Goal: Task Accomplishment & Management: Use online tool/utility

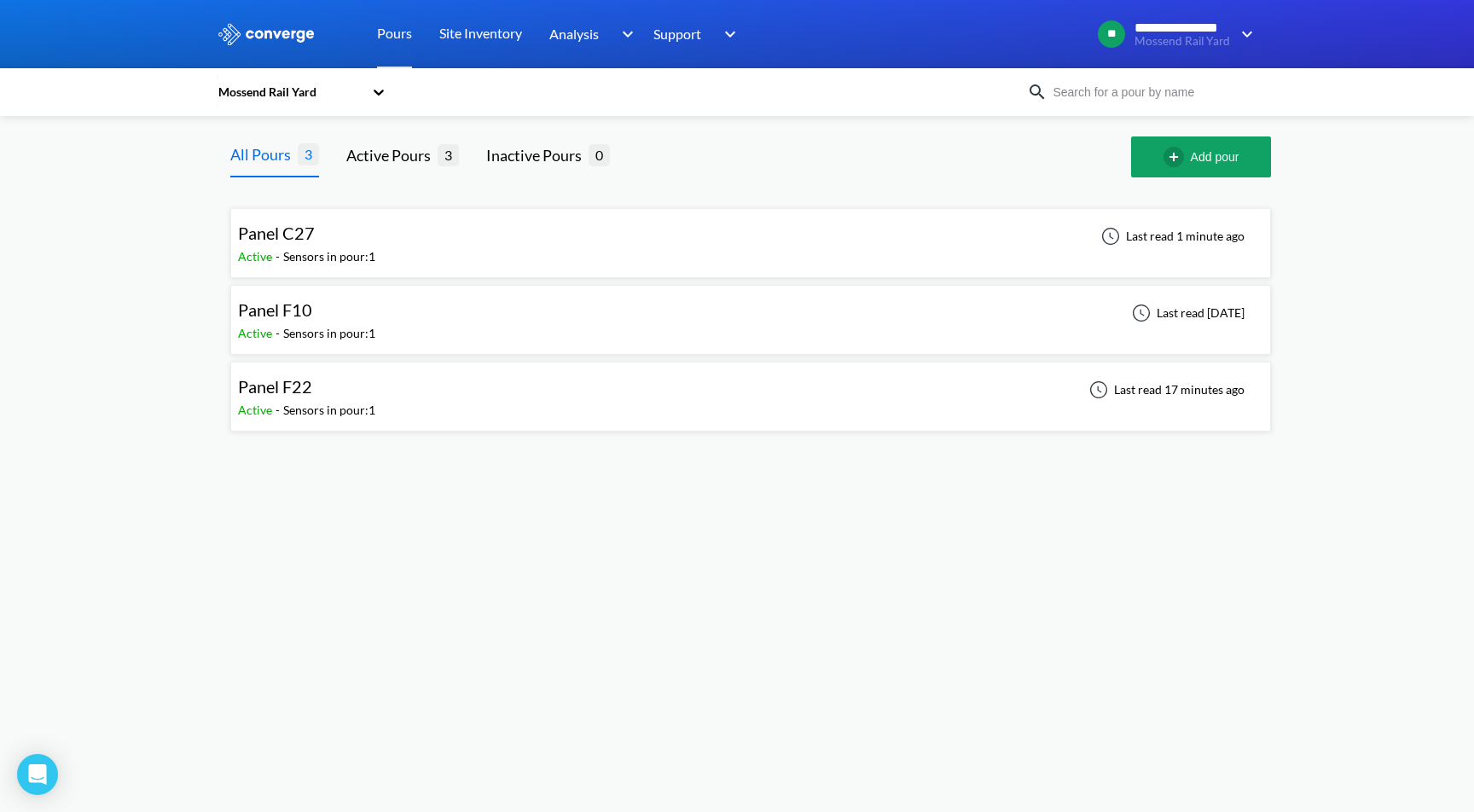
click at [315, 234] on div "Panel C27" at bounding box center [306, 233] width 137 height 27
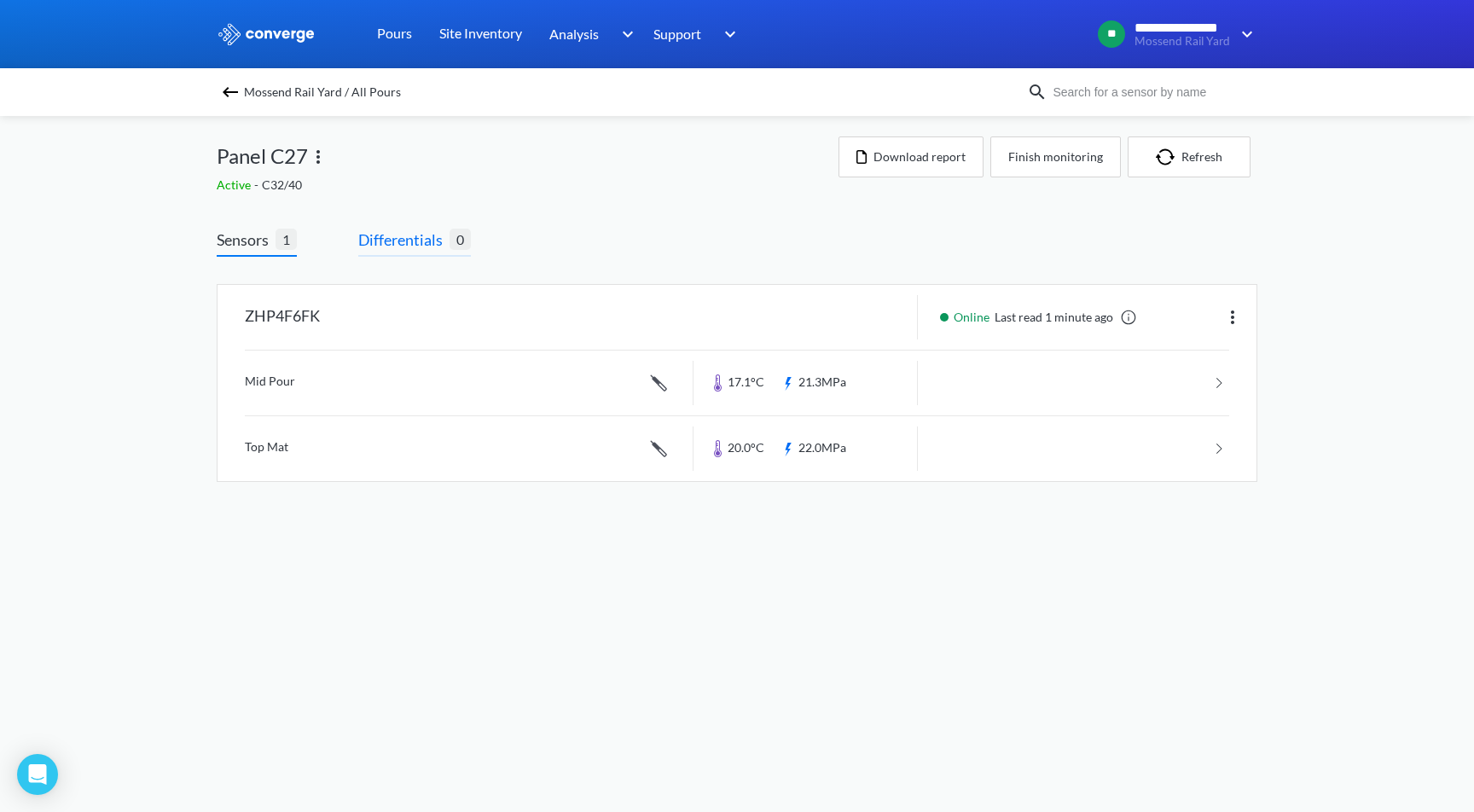
click at [431, 244] on span "Differentials" at bounding box center [403, 239] width 91 height 24
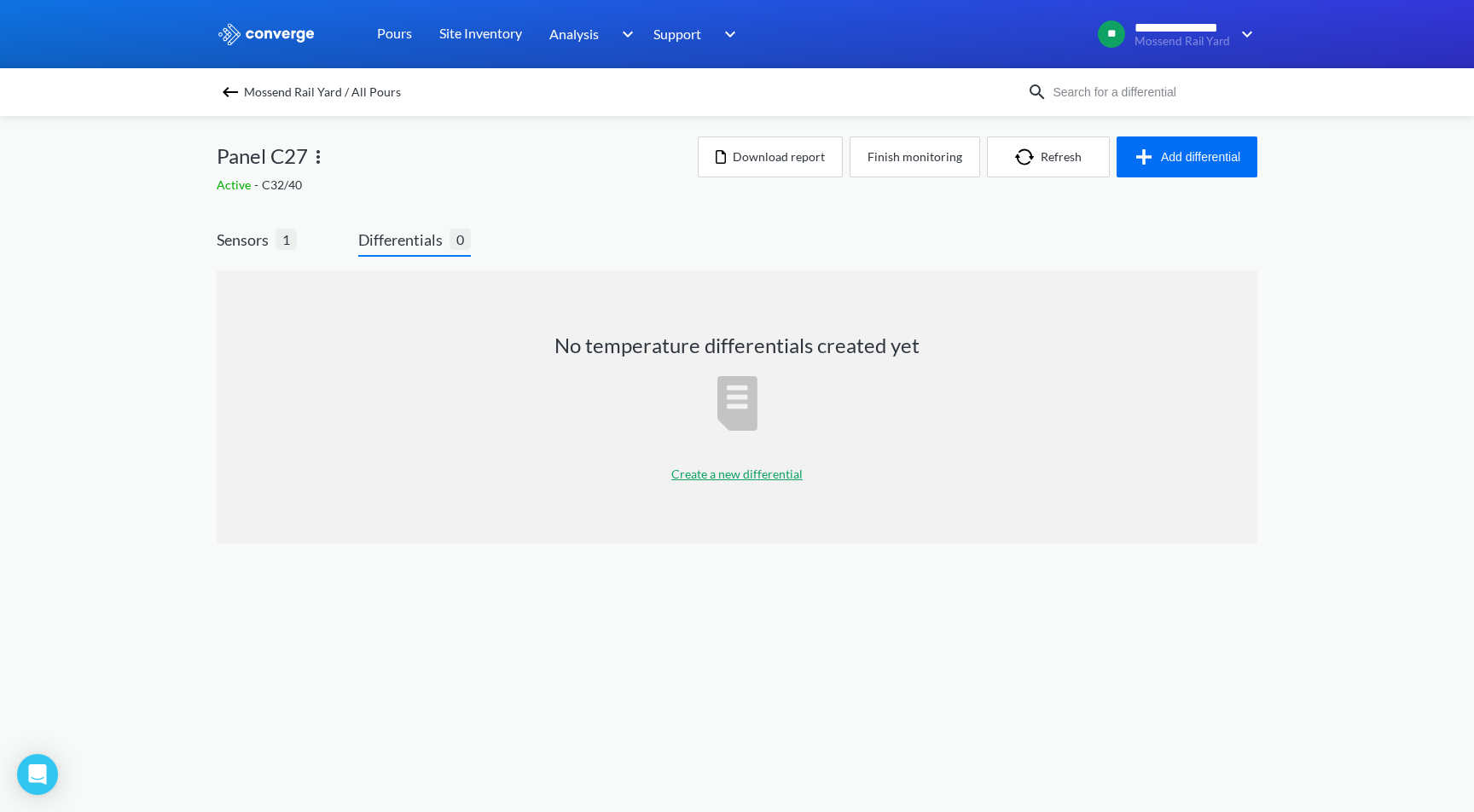
click at [766, 472] on p "Create a new differential" at bounding box center [737, 475] width 131 height 19
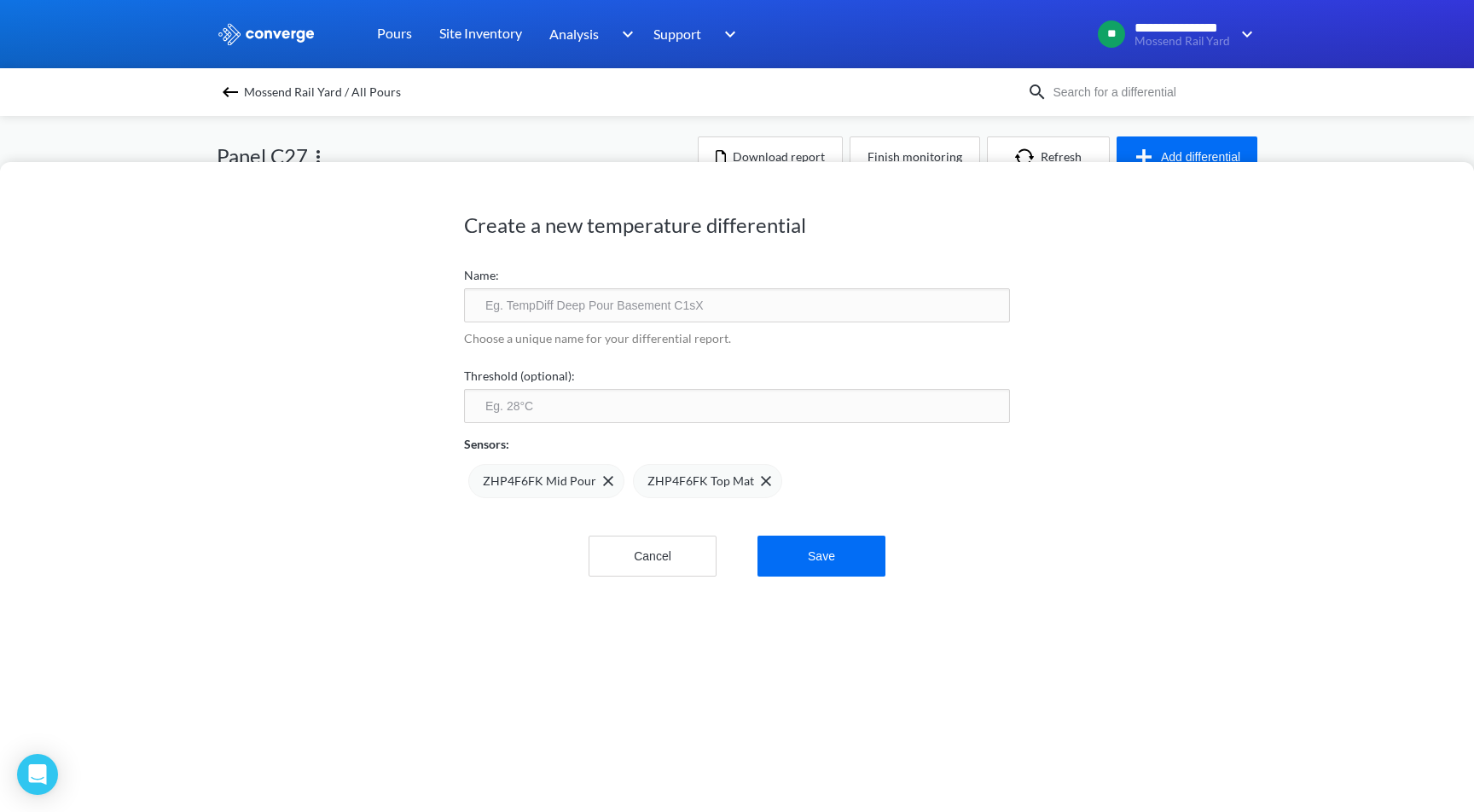
click at [635, 310] on input "text" at bounding box center [737, 306] width 546 height 35
type input "Temp Differe"
click at [669, 560] on button "Cancel" at bounding box center [652, 555] width 128 height 41
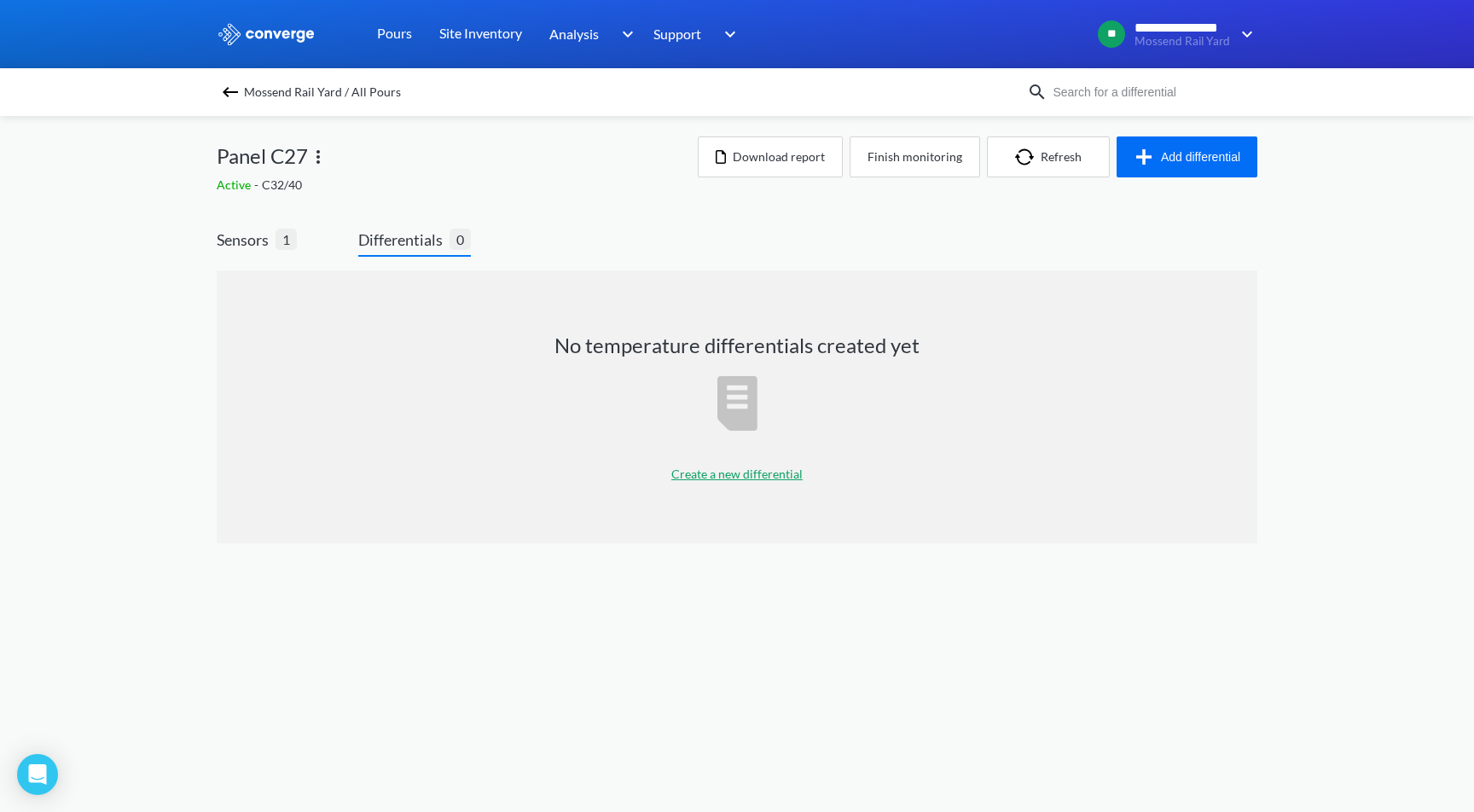
click at [222, 88] on img at bounding box center [229, 91] width 20 height 20
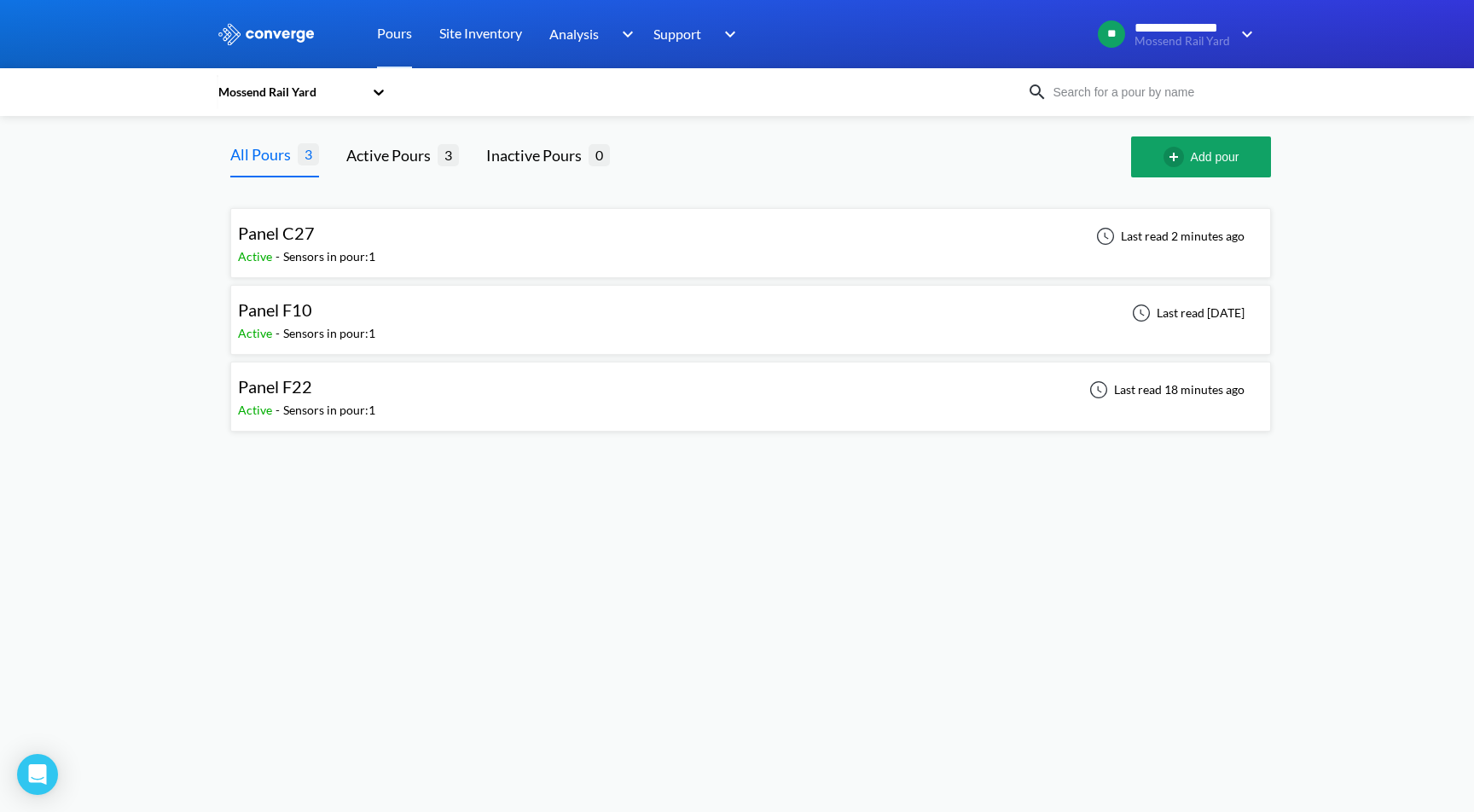
click at [383, 382] on div "Panel F22 Active - Sensors in pour: 1 Last read 18 minutes ago" at bounding box center [750, 396] width 1025 height 55
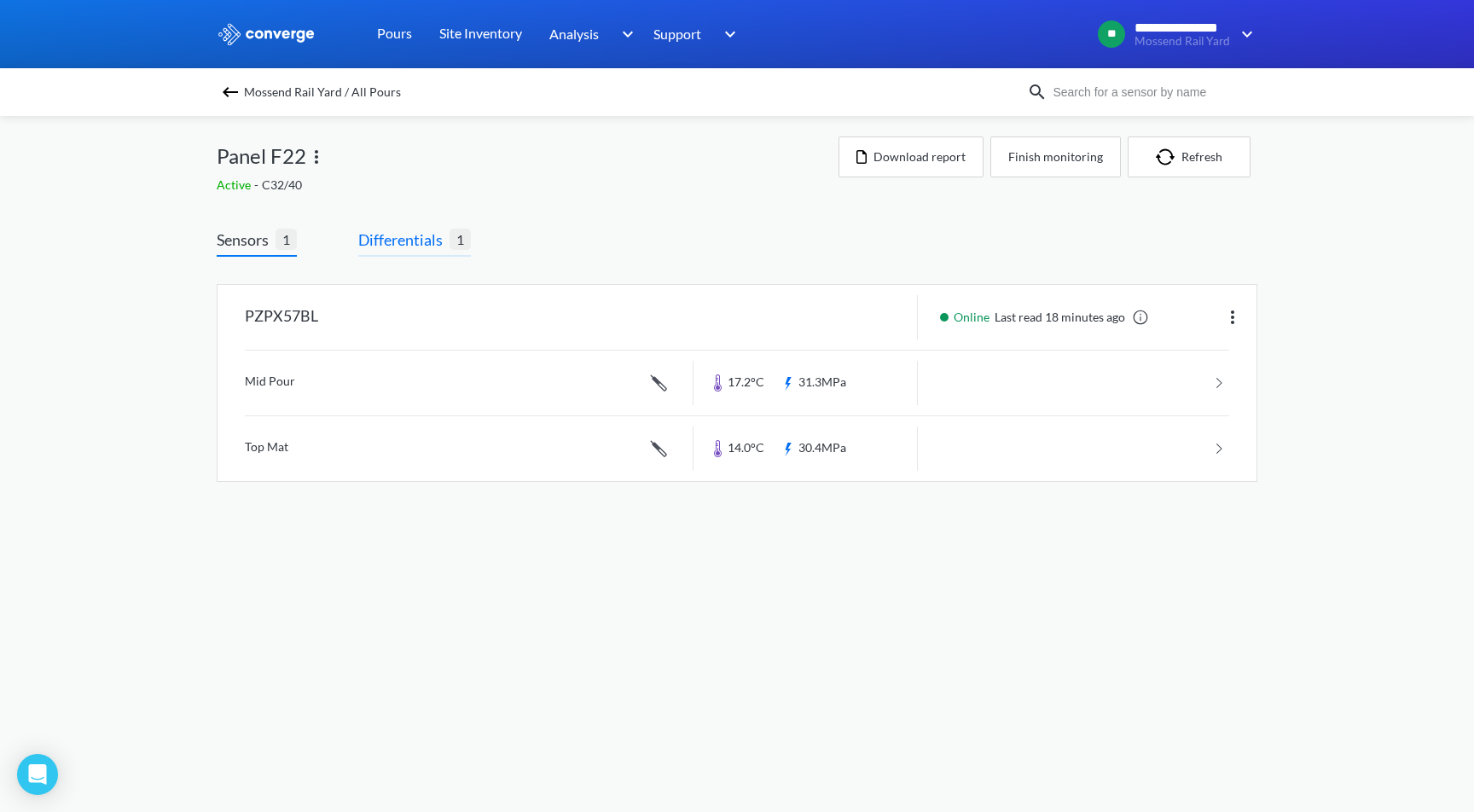
click at [425, 229] on span "Differentials" at bounding box center [403, 239] width 91 height 24
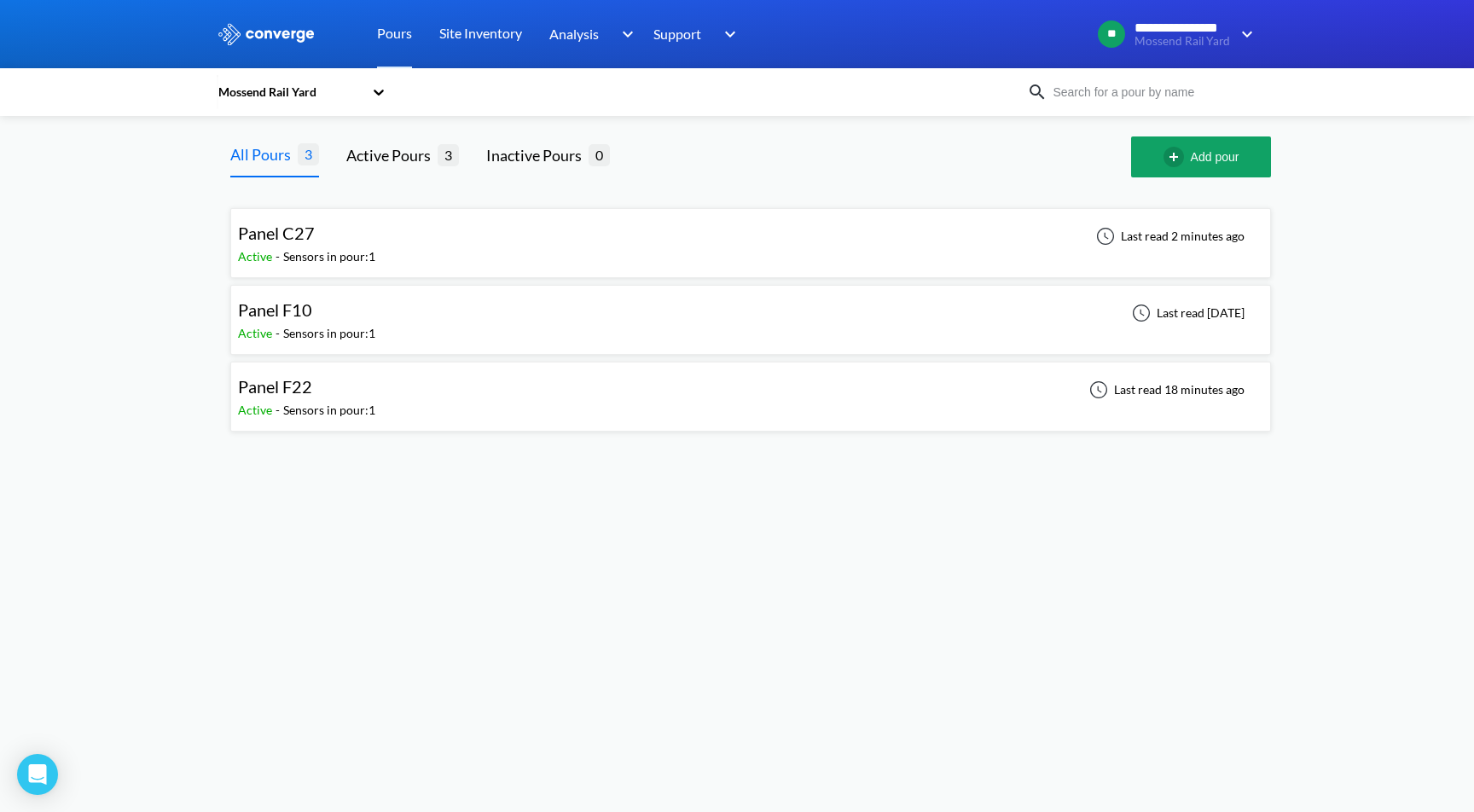
click at [400, 245] on div "Panel C27 Active - Sensors in pour: 1 Last read 2 minutes ago" at bounding box center [750, 243] width 1025 height 55
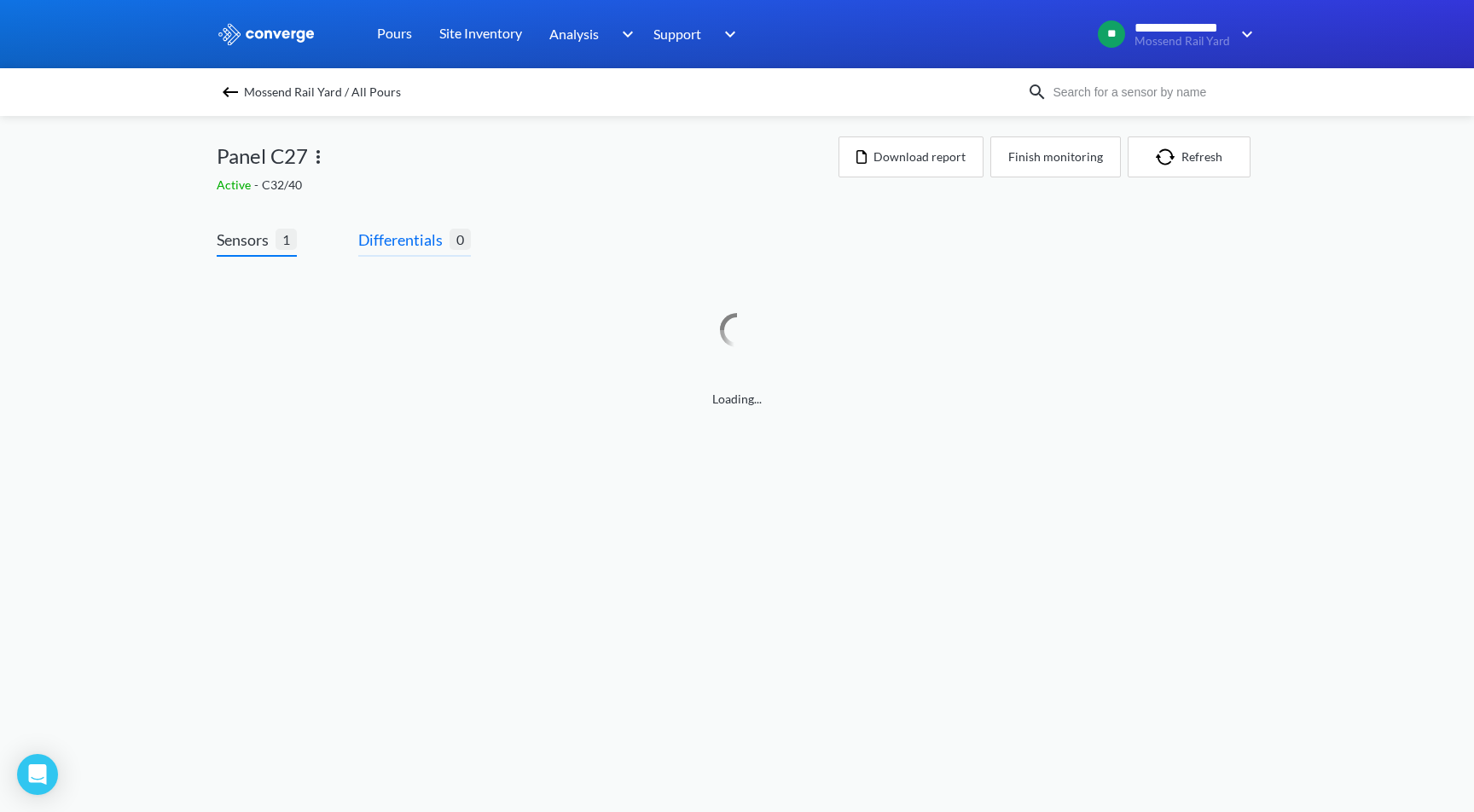
click at [416, 243] on span "Differentials" at bounding box center [403, 239] width 91 height 24
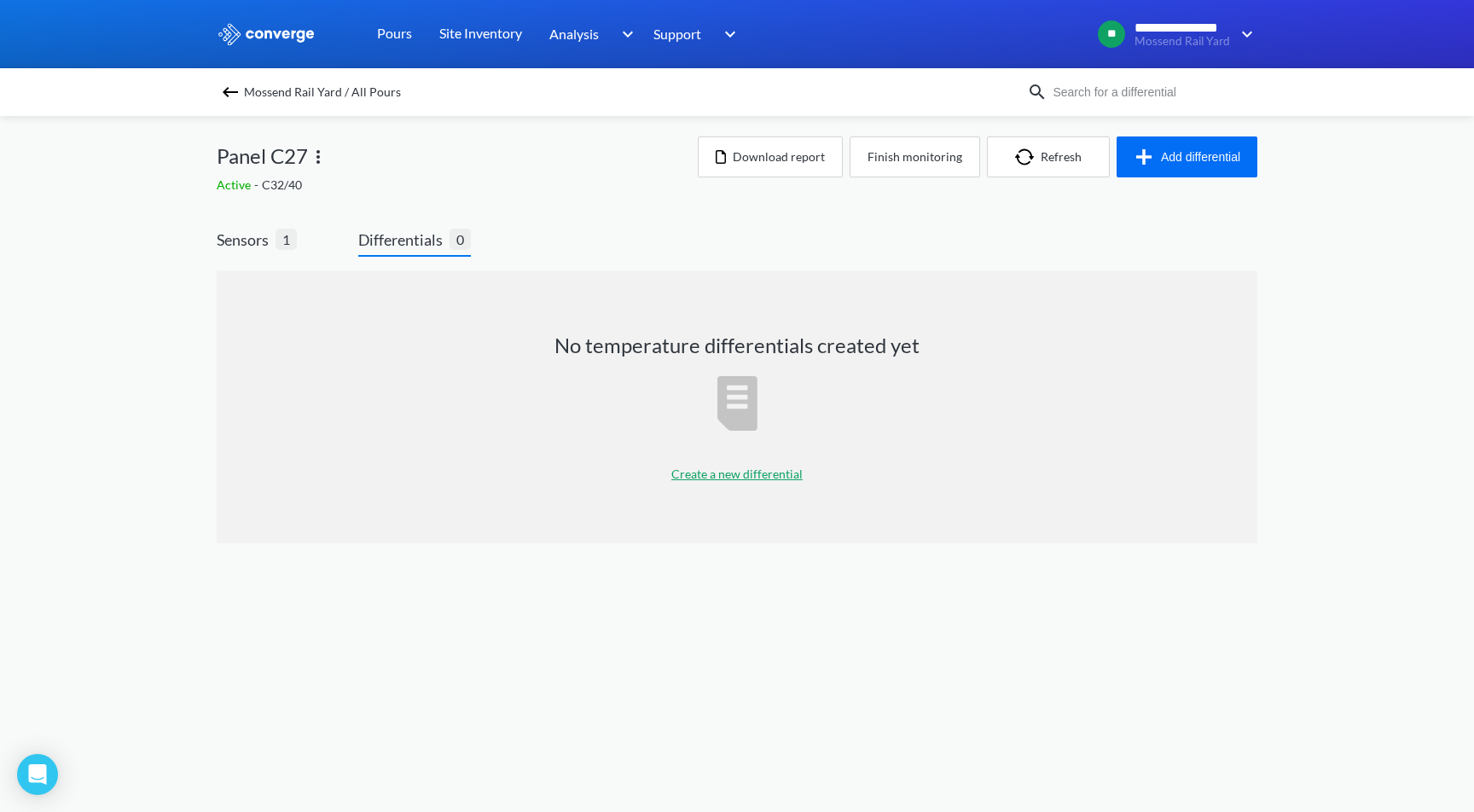
click at [785, 476] on p "Create a new differential" at bounding box center [737, 475] width 131 height 19
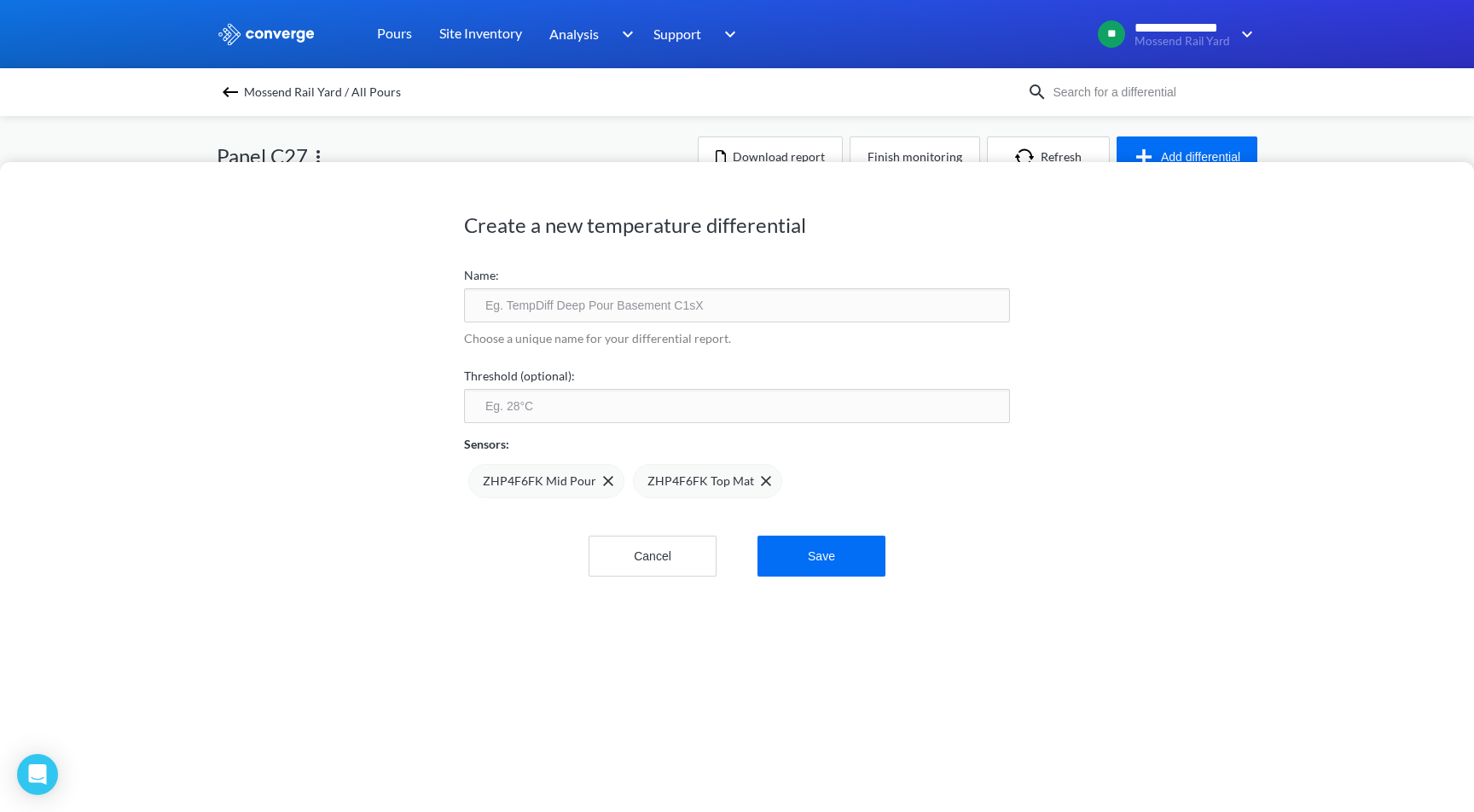
click at [660, 310] on input "text" at bounding box center [737, 306] width 546 height 35
type input "C27 Differential"
click at [839, 547] on button "Save" at bounding box center [821, 555] width 128 height 41
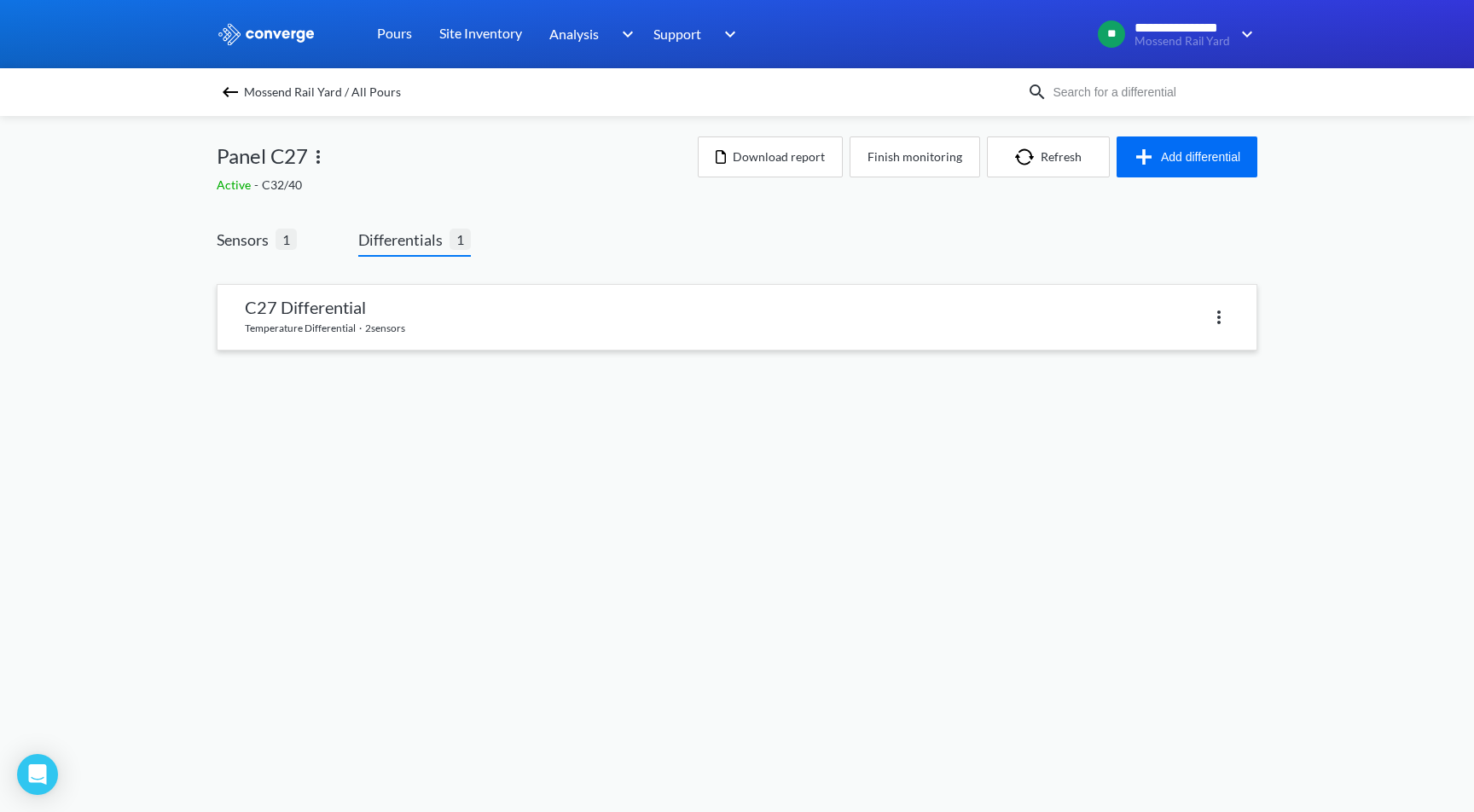
click at [370, 319] on link at bounding box center [737, 317] width 1039 height 65
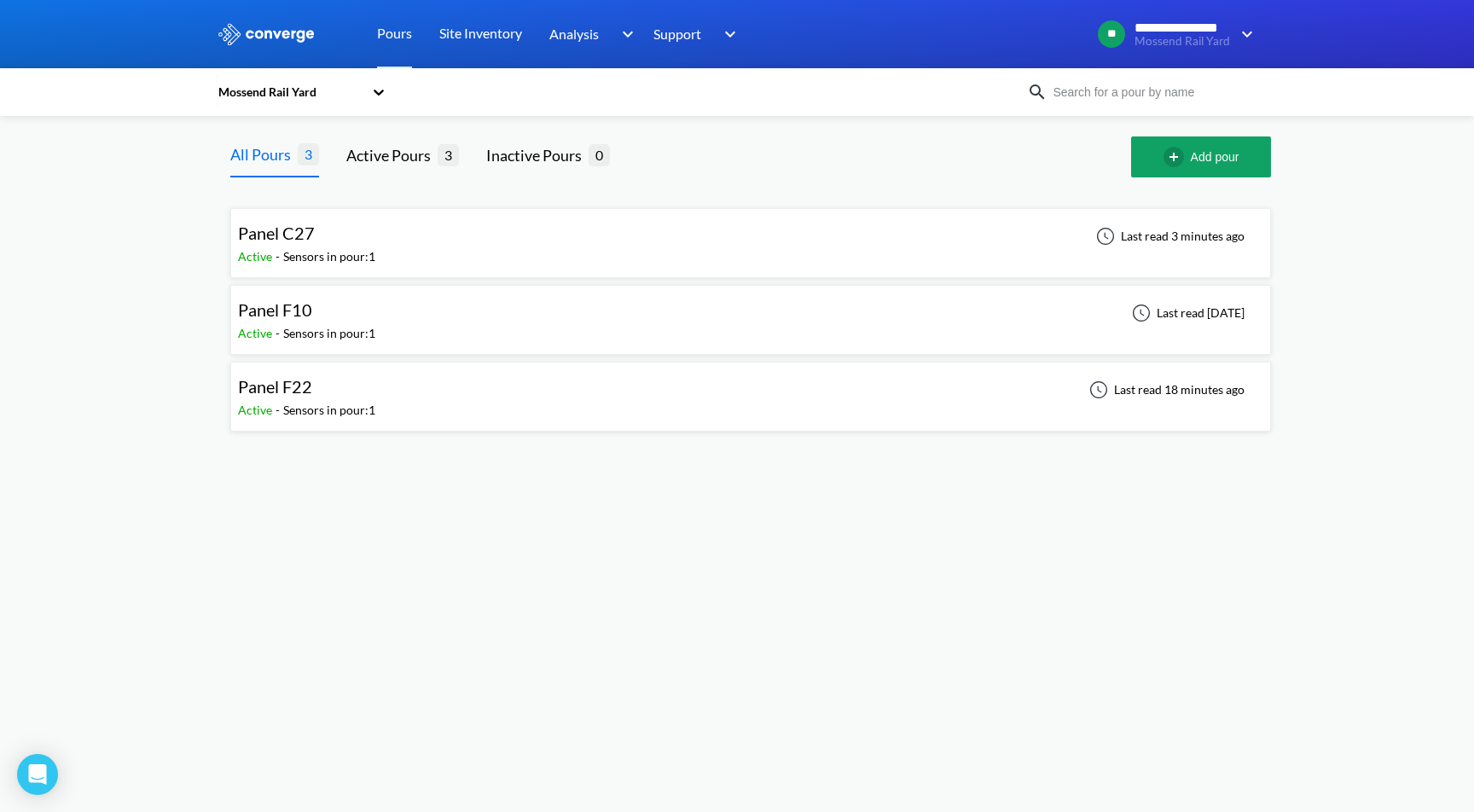
click at [462, 377] on div "Panel F22 Active - Sensors in pour: 1 Last read 18 minutes ago" at bounding box center [750, 396] width 1025 height 55
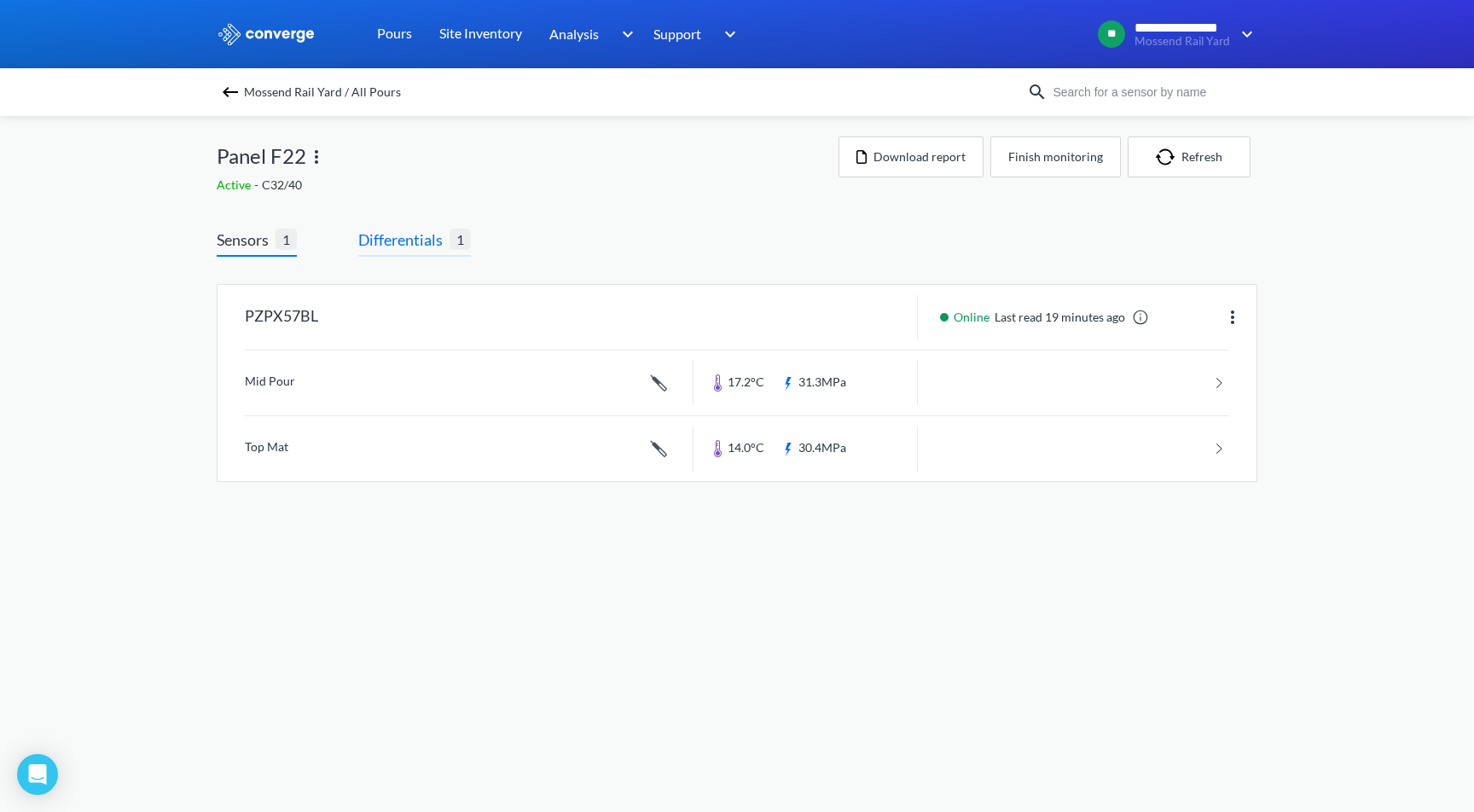
click at [399, 236] on span "Differentials" at bounding box center [403, 239] width 91 height 24
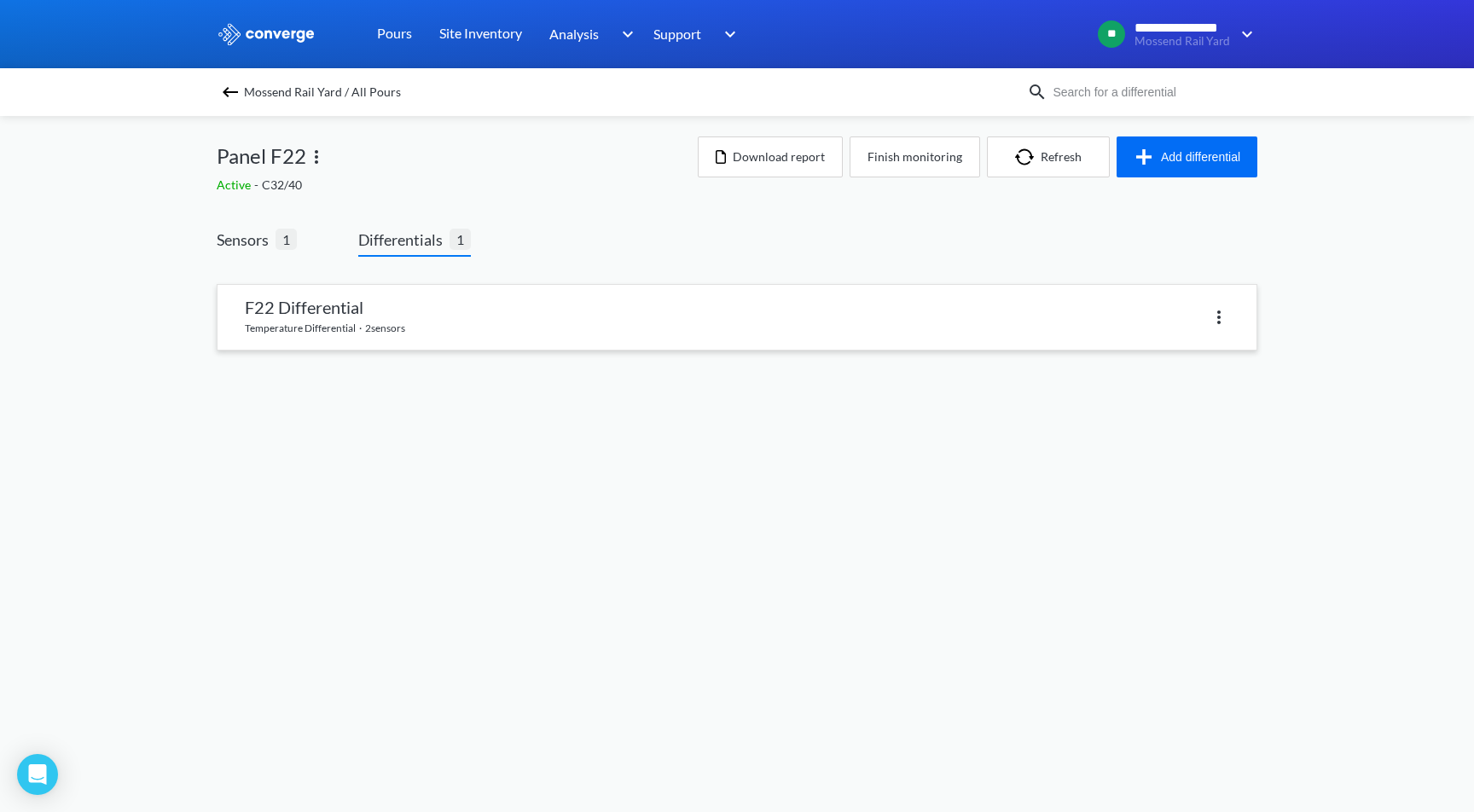
click at [568, 296] on link at bounding box center [737, 317] width 1039 height 65
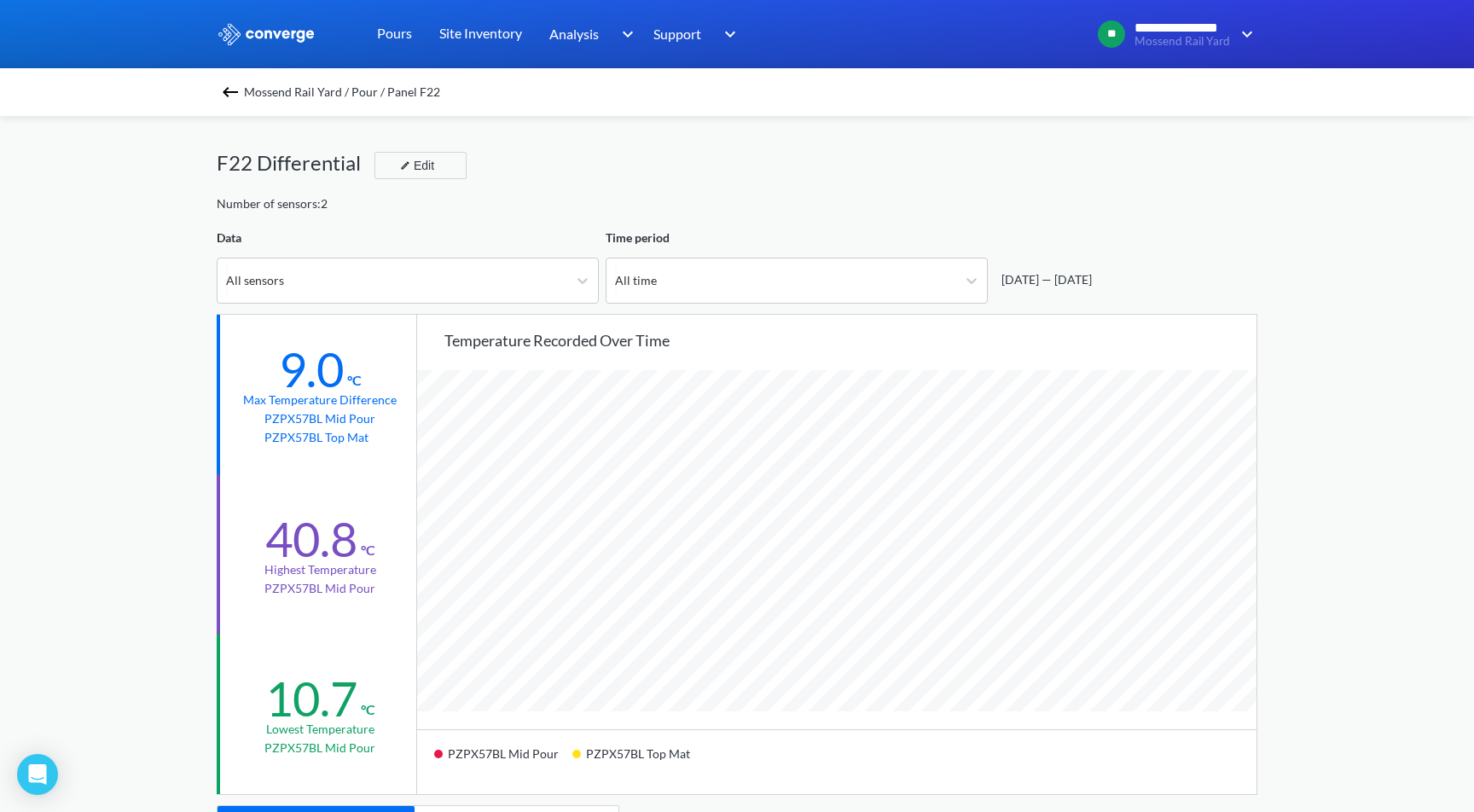
scroll to position [1426, 1474]
